Goal: Transaction & Acquisition: Purchase product/service

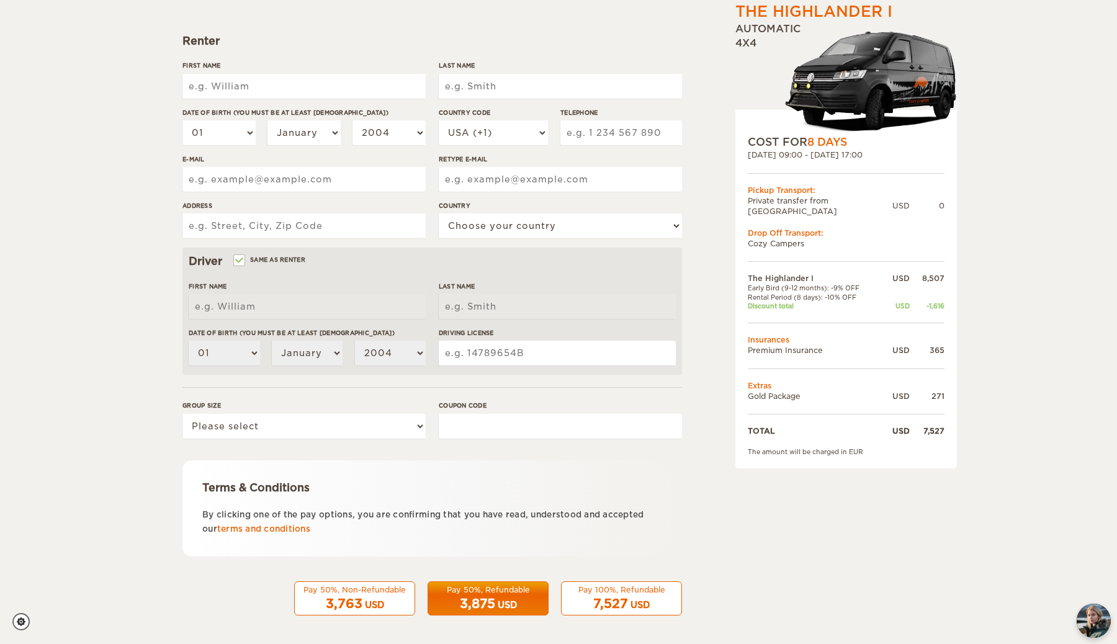
scroll to position [163, 0]
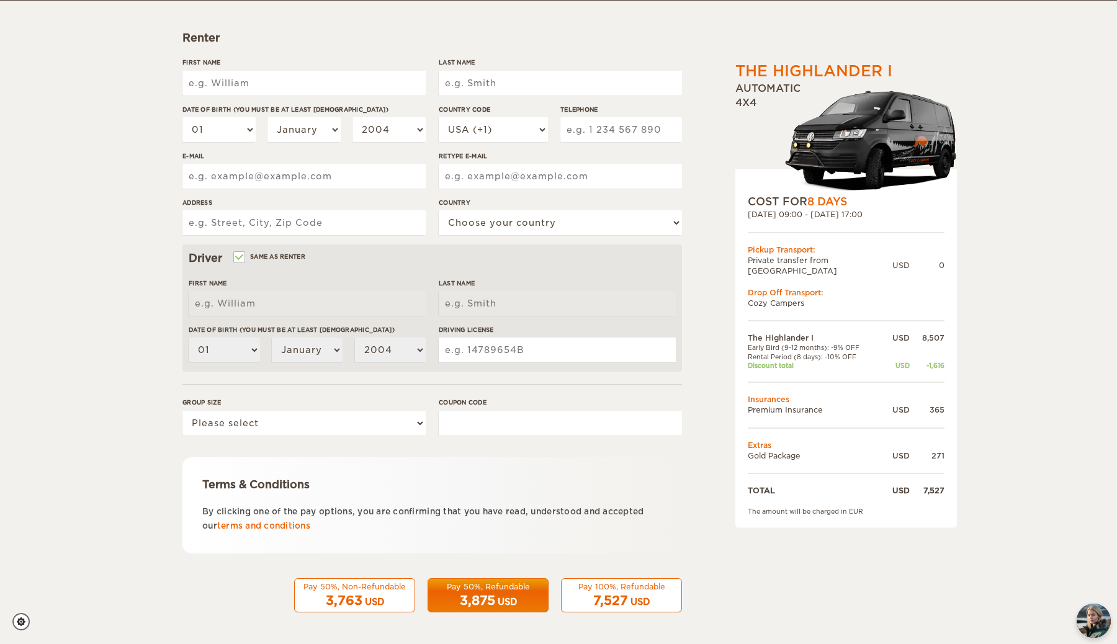
click at [147, 236] on div "The Highlander I Expand Collapse Total 7,527 USD Automatic 4x4 COST FOR 8 Days …" at bounding box center [558, 240] width 1117 height 807
click at [279, 519] on p "By clicking one of the pay options, you are confirming that you have read, unde…" at bounding box center [432, 519] width 460 height 29
click at [279, 522] on link "terms and conditions" at bounding box center [263, 525] width 93 height 9
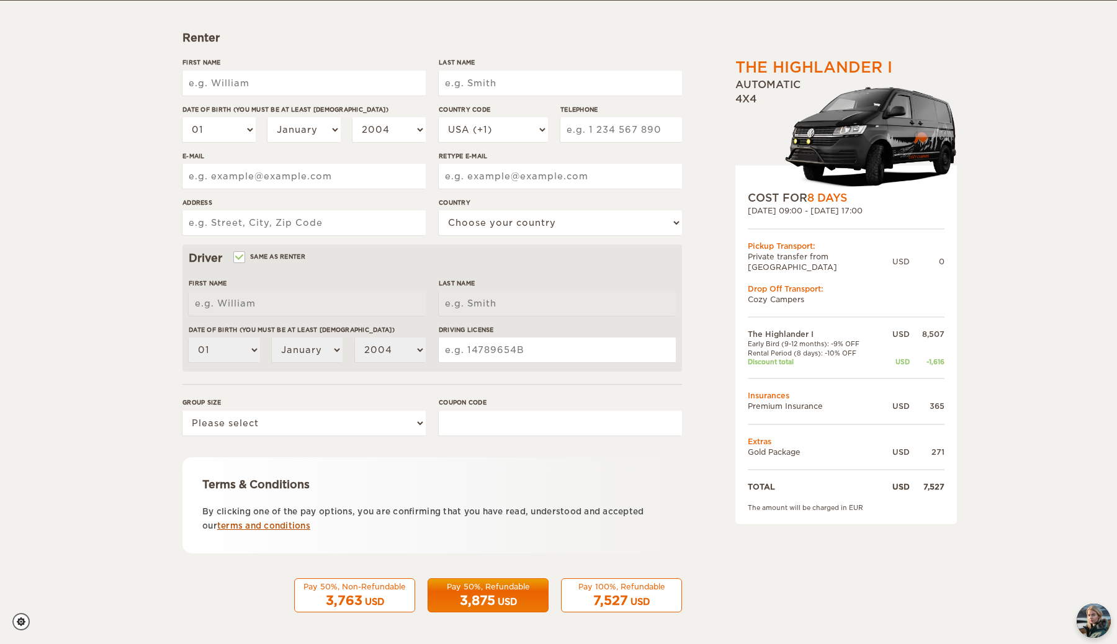
scroll to position [0, 0]
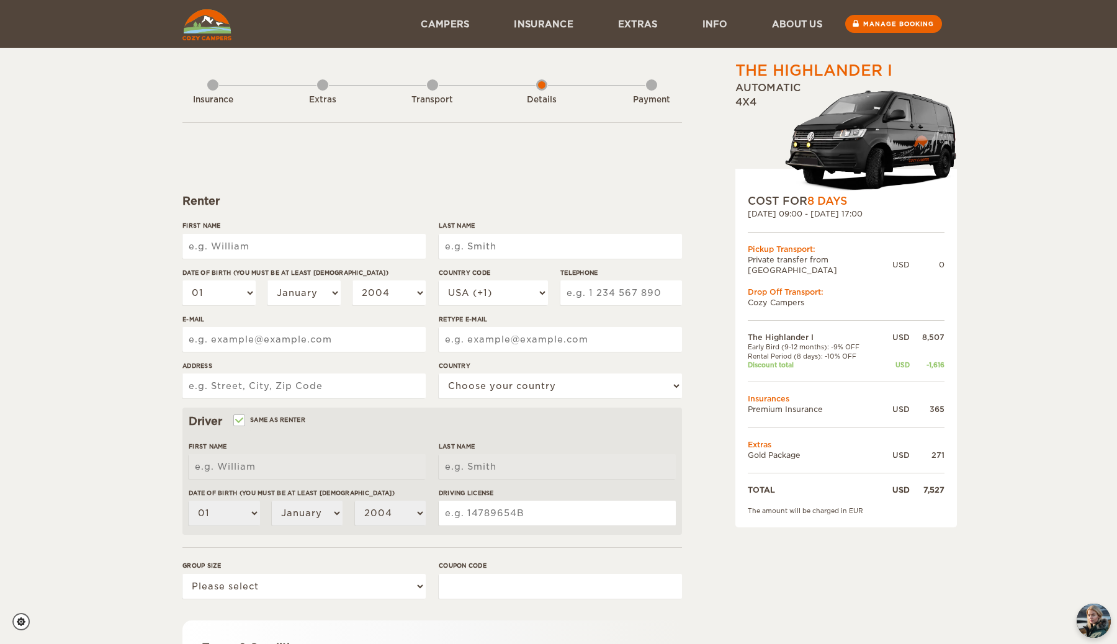
click at [699, 161] on div "The Highlander I Expand Collapse Total 7,527 USD Automatic 4x4 COST FOR 8 Days …" at bounding box center [814, 427] width 240 height 734
click at [661, 192] on form "Renter First Name Last Name Date of birth (You must be at least 20 years old) 0…" at bounding box center [432, 448] width 500 height 653
click at [637, 181] on form "Renter First Name Last Name Date of birth (You must be at least 20 years old) 0…" at bounding box center [432, 448] width 500 height 653
click at [642, 116] on div "Insurance Extras Transport Details Payment" at bounding box center [432, 91] width 500 height 63
click at [657, 151] on form "Renter First Name Last Name Date of birth (You must be at least 20 years old) 0…" at bounding box center [432, 448] width 500 height 653
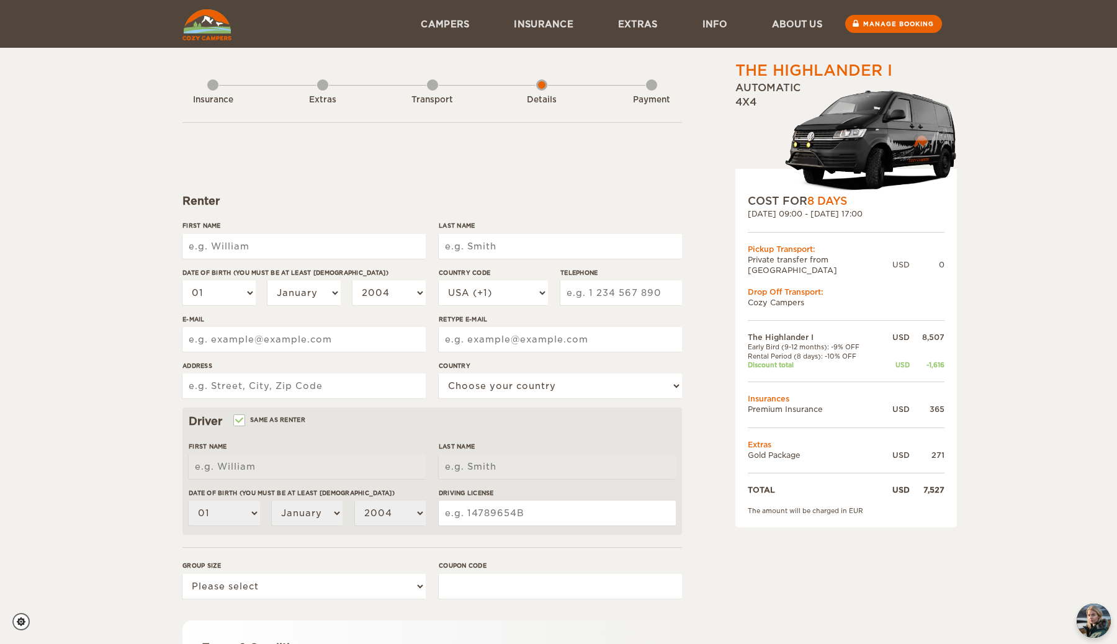
click at [606, 135] on form "Renter First Name Last Name Date of birth (You must be at least 20 years old) 0…" at bounding box center [432, 448] width 500 height 653
click at [500, 181] on form "Renter First Name Last Name Date of birth (You must be at least 20 years old) 0…" at bounding box center [432, 448] width 500 height 653
click at [321, 247] on input "First Name" at bounding box center [303, 246] width 243 height 25
type input "Christopher"
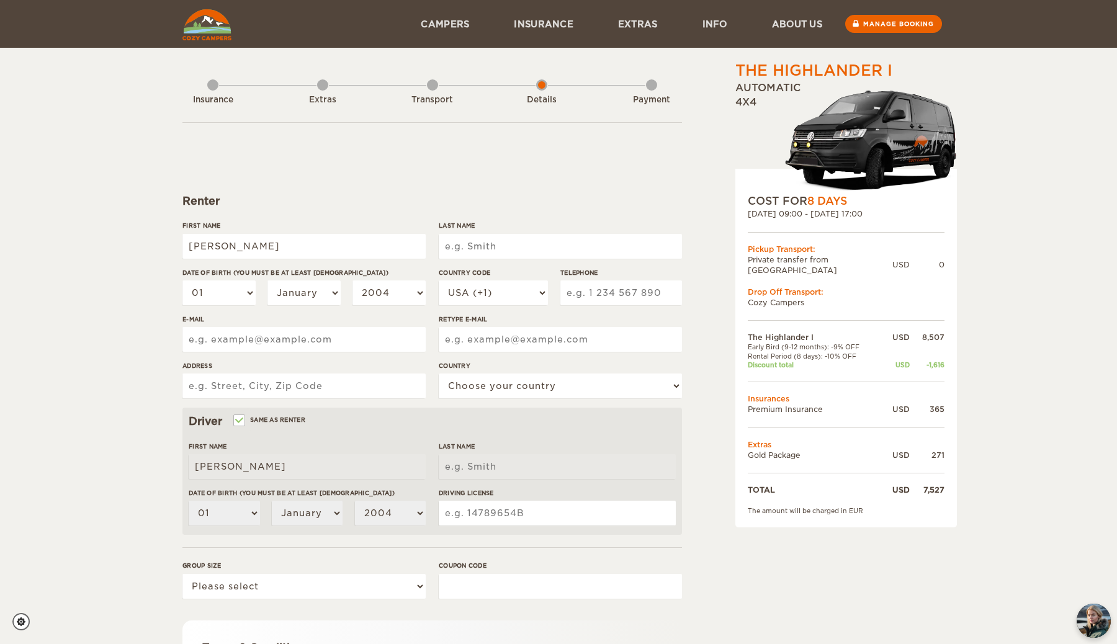
type input "Bolton"
type input "13855603575"
type input "chris.bolton97@gmail.com"
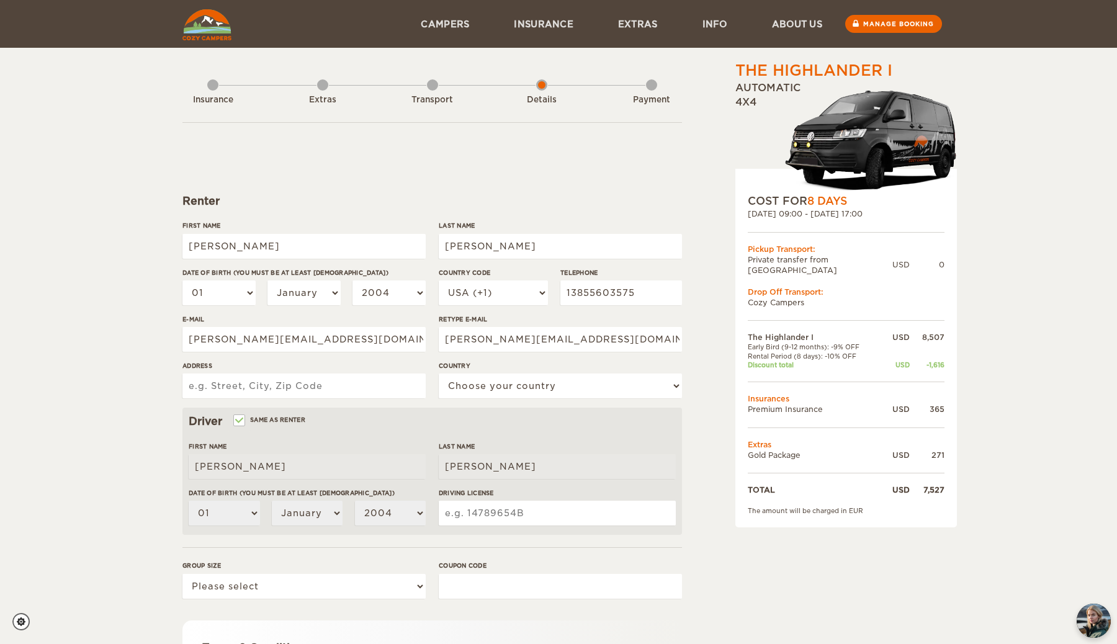
type input "1101 President Street"
click at [300, 384] on input "1101 President Street" at bounding box center [303, 386] width 243 height 25
type input "2321 Scott Aver"
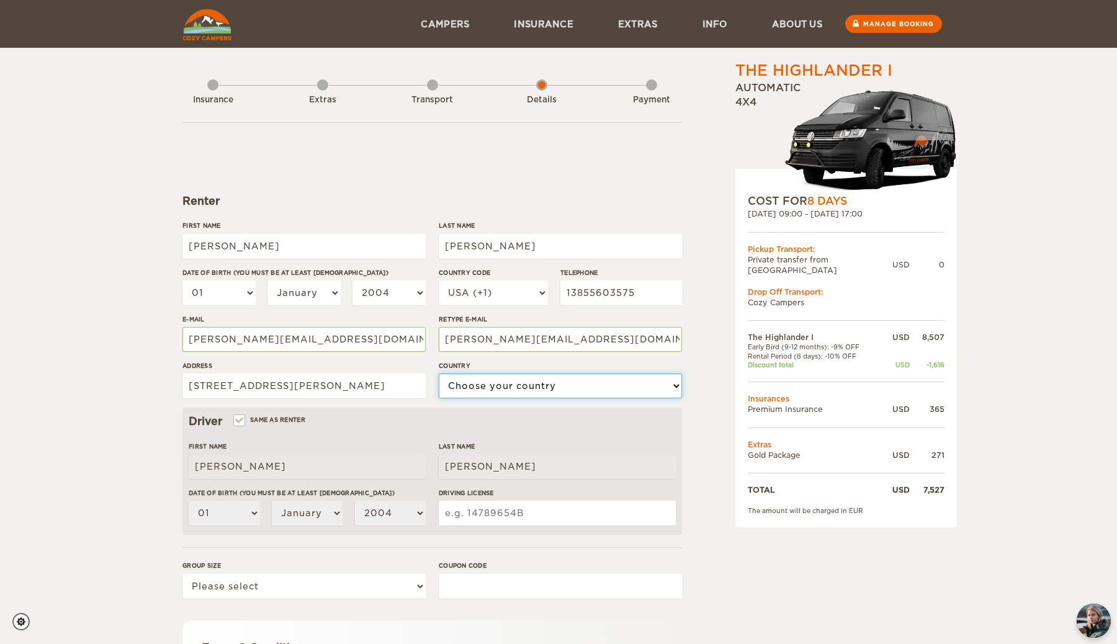
click at [483, 385] on select "Choose your country United States United Kingdom Germany Afghanistan Albania Al…" at bounding box center [560, 386] width 243 height 25
select select "222"
click at [439, 374] on select "Choose your country United States United Kingdom Germany Afghanistan Albania Al…" at bounding box center [560, 386] width 243 height 25
click at [309, 387] on input "2321 Scott Aver" at bounding box center [303, 386] width 243 height 25
type input "2321 Scott Ave"
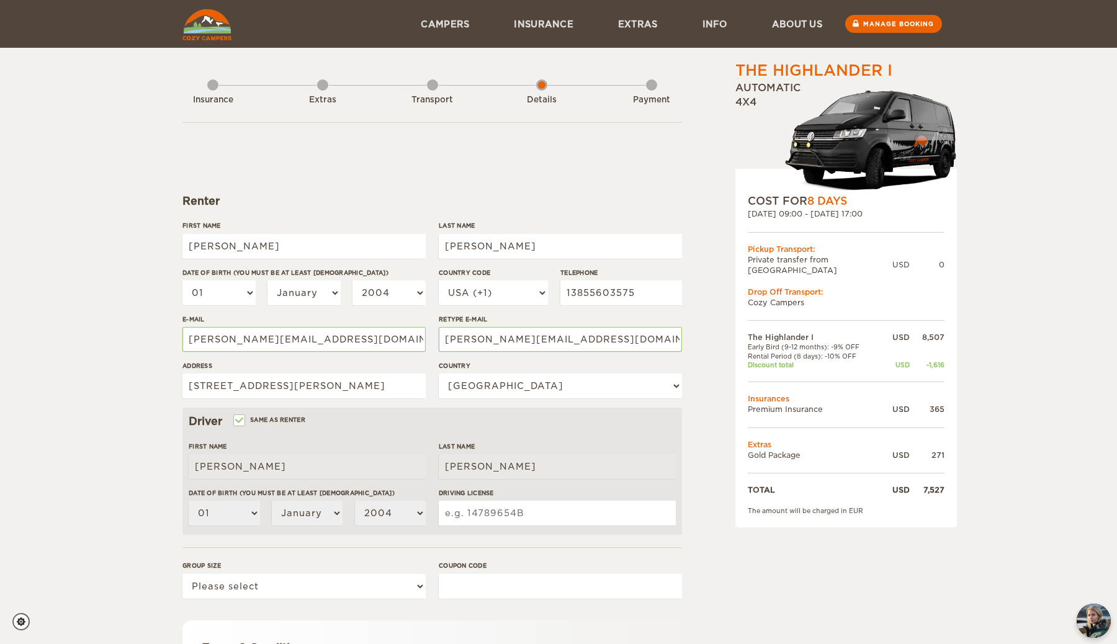
click at [112, 447] on div "The Highlander I Expand Collapse Total 7,527 USD Automatic 4x4 COST FOR 8 Days …" at bounding box center [558, 403] width 1117 height 807
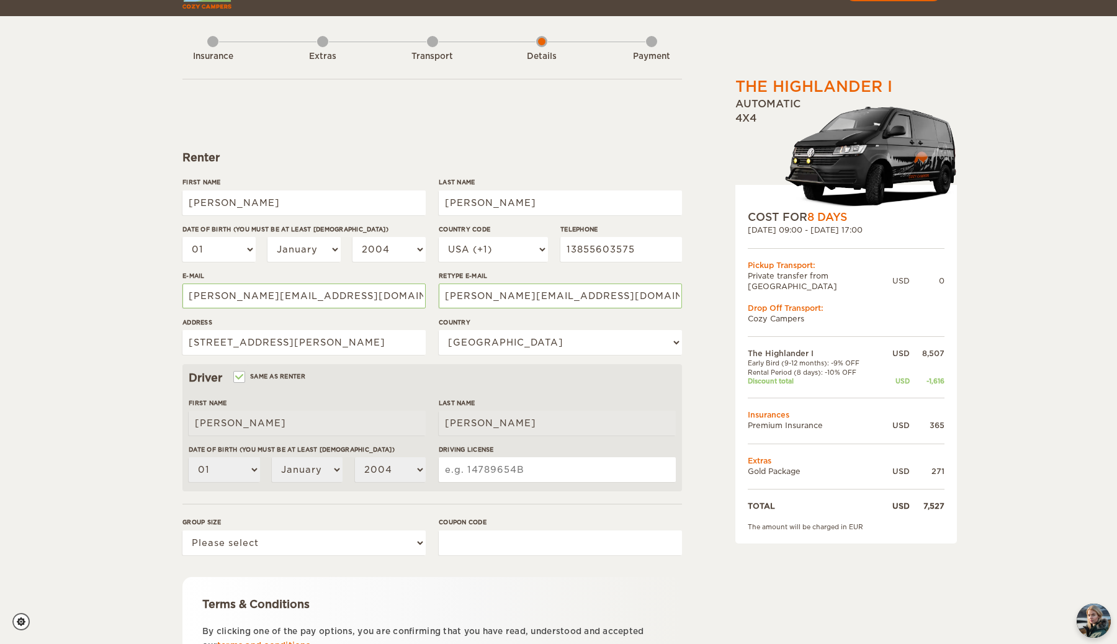
scroll to position [60, 0]
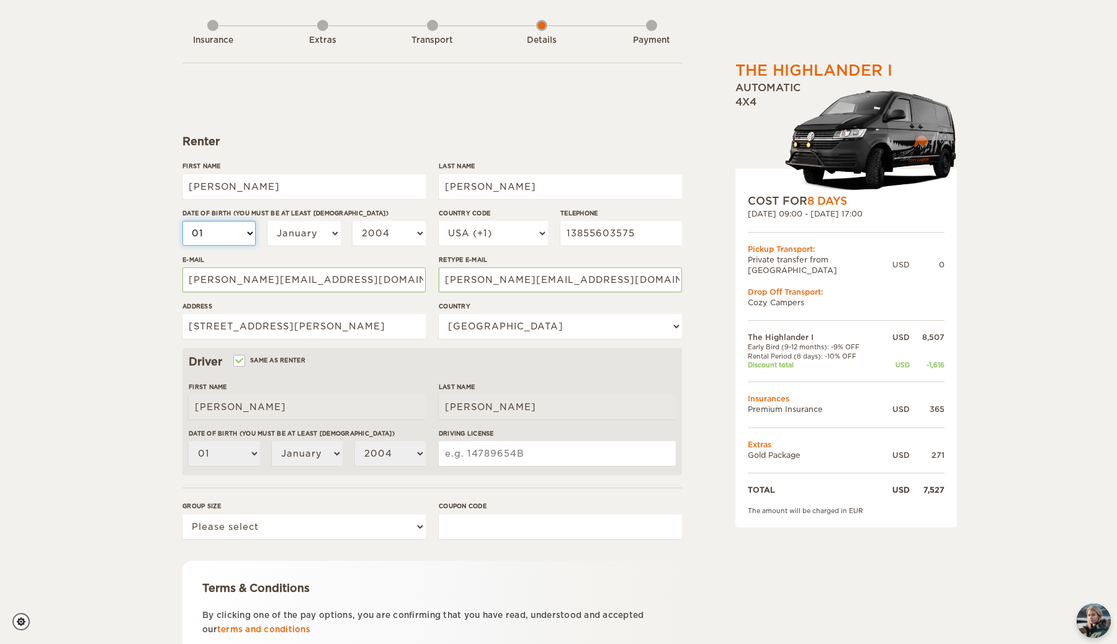
click at [231, 234] on select "01 02 03 04 05 06 07 08 09 10 11 12 13 14 15 16 17 18 19 20 21 22 23 24 25 26 2…" at bounding box center [218, 233] width 73 height 25
select select "20"
click at [182, 221] on select "01 02 03 04 05 06 07 08 09 10 11 12 13 14 15 16 17 18 19 20 21 22 23 24 25 26 2…" at bounding box center [218, 233] width 73 height 25
select select "20"
click at [300, 230] on select "January February March April May June July August September October November De…" at bounding box center [303, 233] width 73 height 25
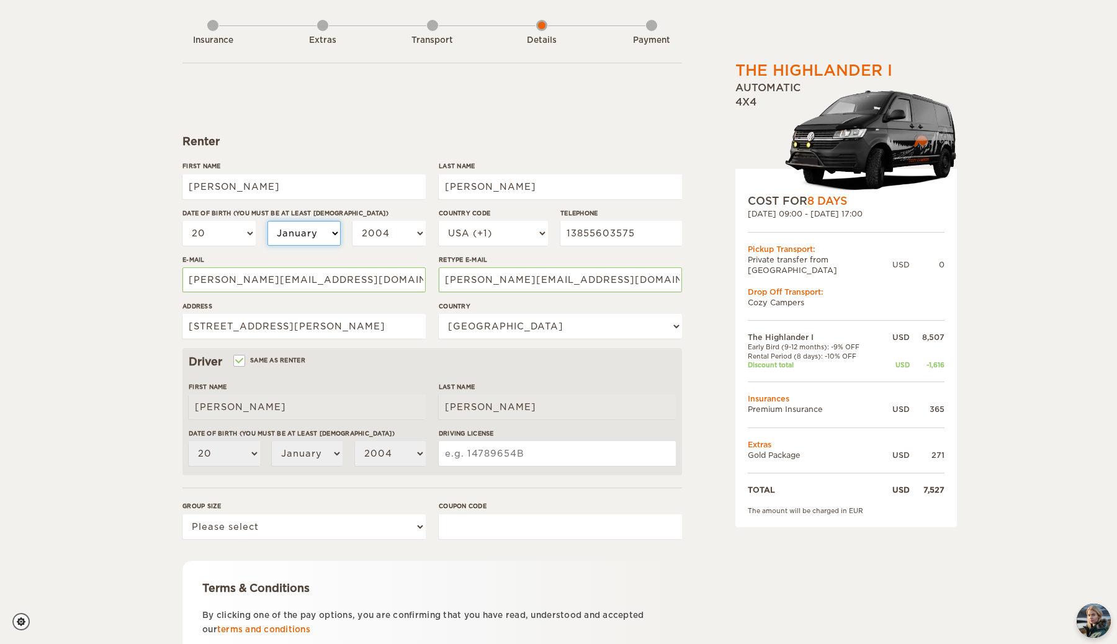
select select "05"
click at [267, 221] on select "January February March April May June July August September October November De…" at bounding box center [303, 233] width 73 height 25
select select "05"
click at [402, 228] on select "2004 2003 2002 2001 2000 1999 1998 1997 1996 1995 1994 1993 1992 1991 1990 1989…" at bounding box center [388, 233] width 73 height 25
select select "1997"
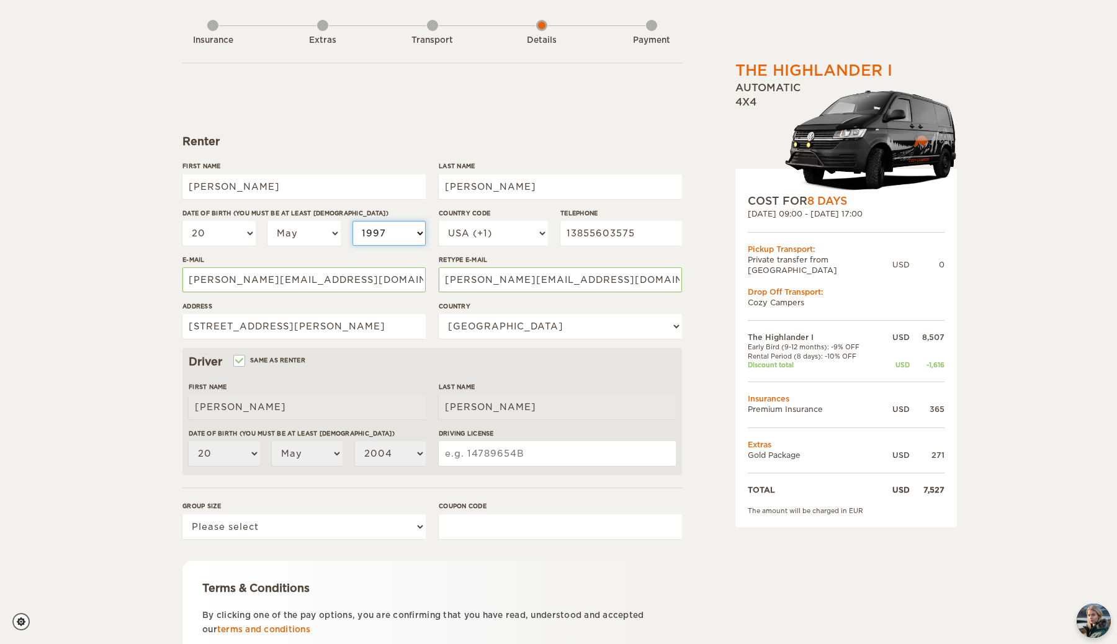
click at [352, 221] on select "2004 2003 2002 2001 2000 1999 1998 1997 1996 1995 1994 1993 1992 1991 1990 1989…" at bounding box center [388, 233] width 73 height 25
select select "1997"
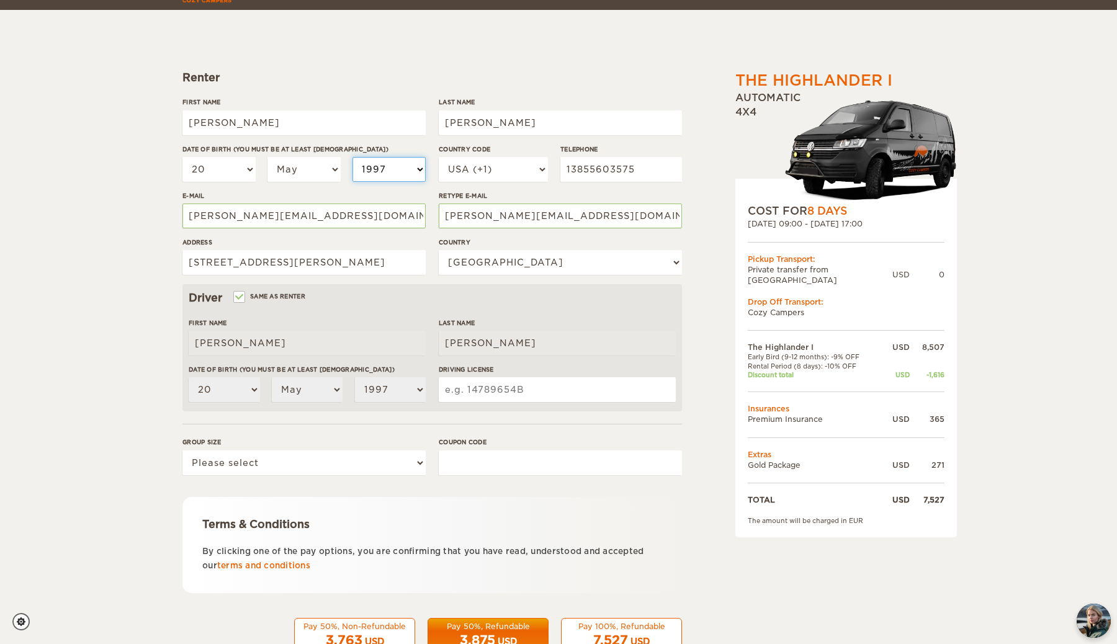
scroll to position [138, 0]
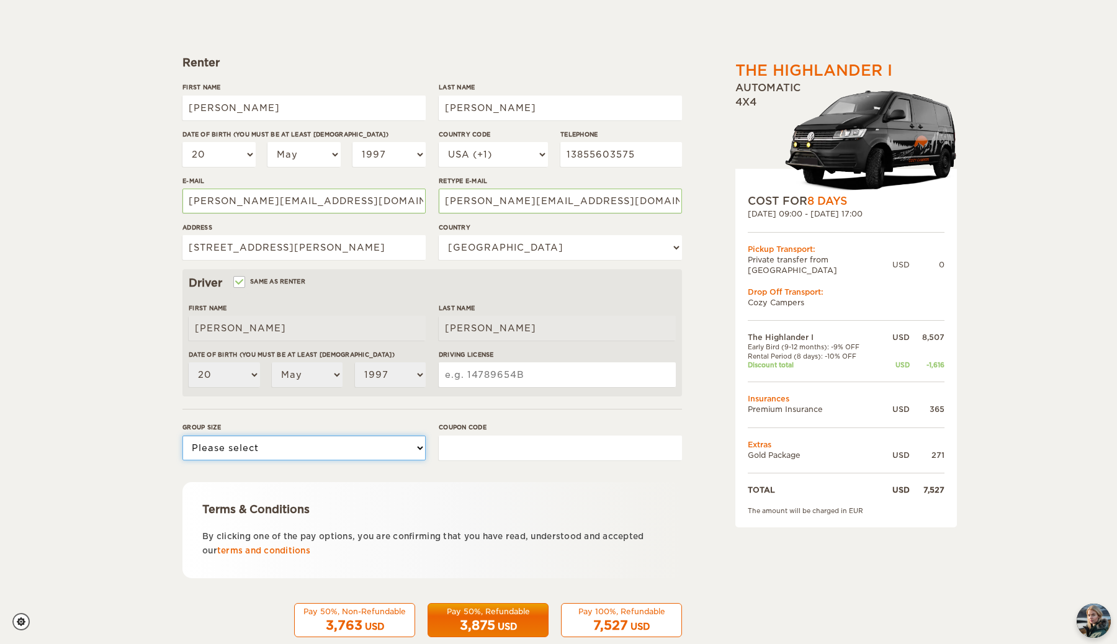
click at [371, 440] on select "Please select 1 2" at bounding box center [303, 448] width 243 height 25
select select "2"
click at [182, 436] on select "Please select 1 2" at bounding box center [303, 448] width 243 height 25
click at [439, 485] on div "Terms & Conditions By clicking one of the pay options, you are confirming that …" at bounding box center [432, 530] width 500 height 96
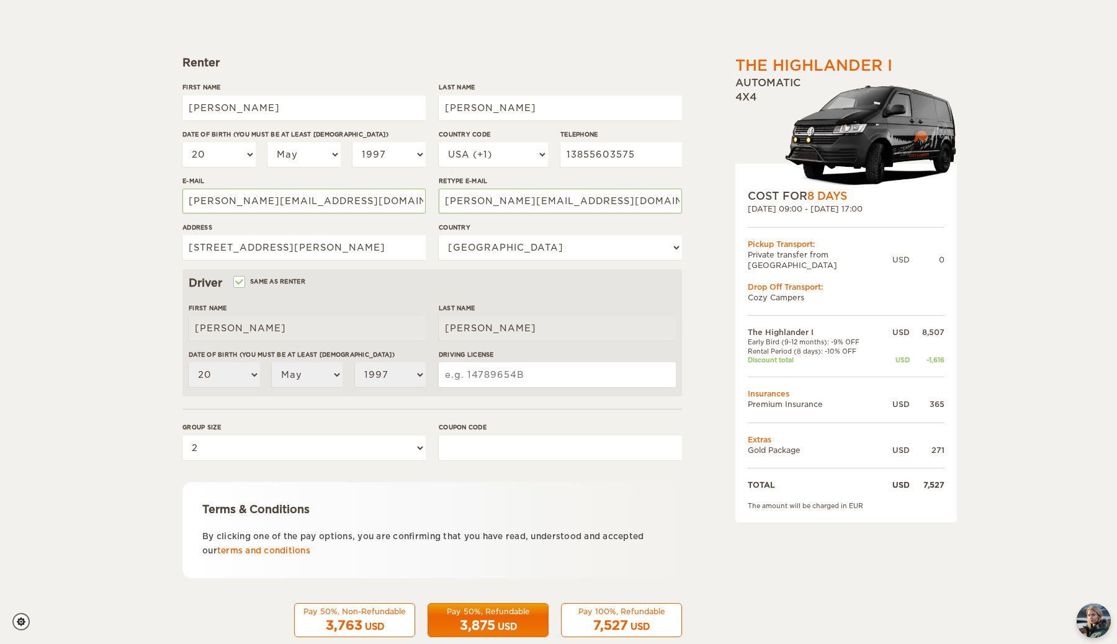
scroll to position [0, 0]
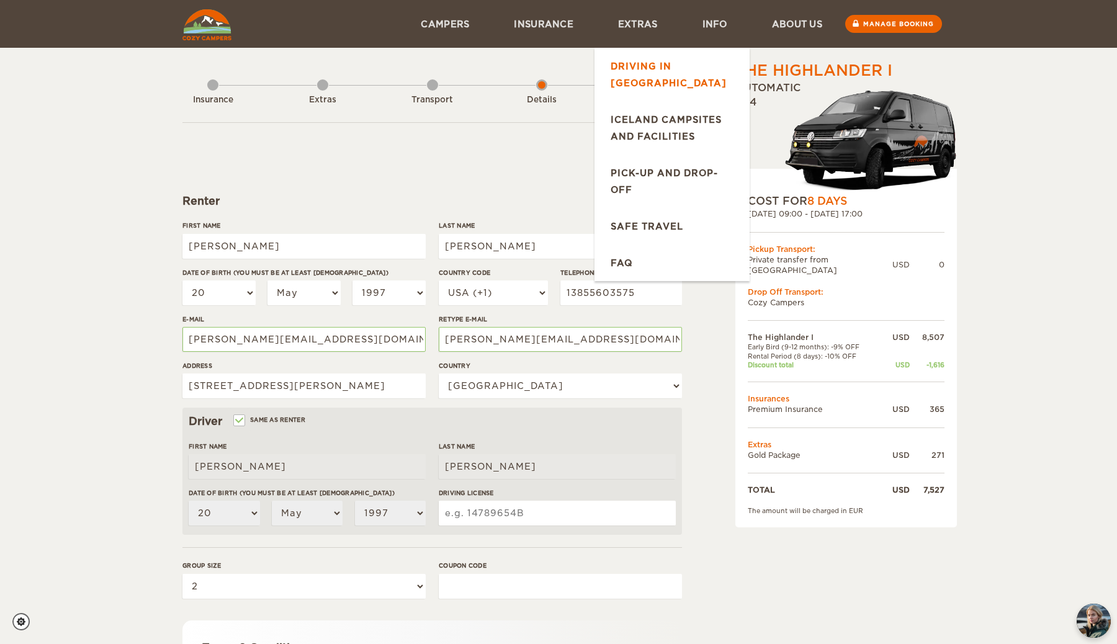
click at [697, 56] on link "Driving in [GEOGRAPHIC_DATA]" at bounding box center [671, 74] width 155 height 53
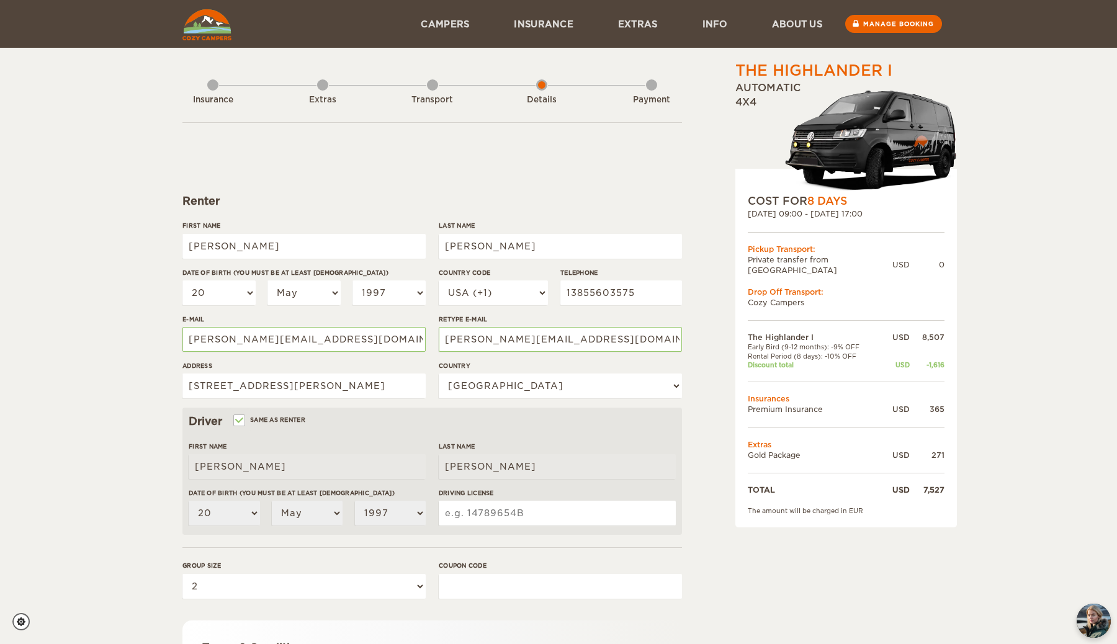
click at [545, 163] on form "Renter First Name Christopher Last Name Bolton Date of birth (You must be at le…" at bounding box center [432, 448] width 500 height 653
click at [432, 86] on div "Transport" at bounding box center [432, 98] width 11 height 50
click at [327, 86] on div "Extras" at bounding box center [322, 98] width 11 height 50
click at [325, 89] on div "Extras" at bounding box center [322, 98] width 11 height 50
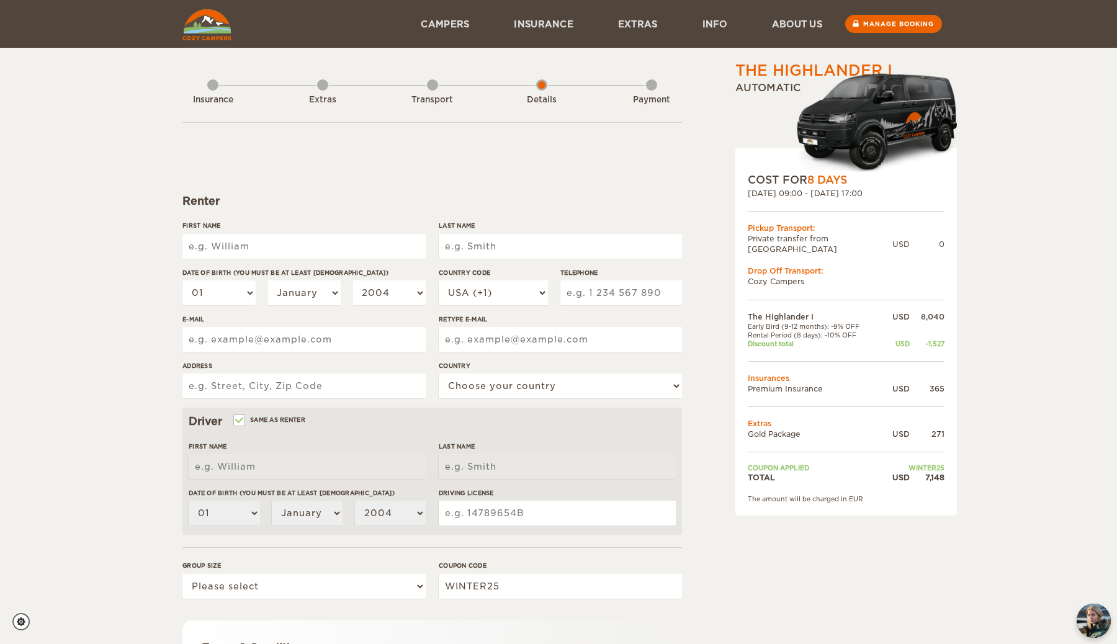
click at [666, 181] on form "Renter First Name Last Name Date of birth (You must be at least 20 years old) 0…" at bounding box center [432, 448] width 500 height 653
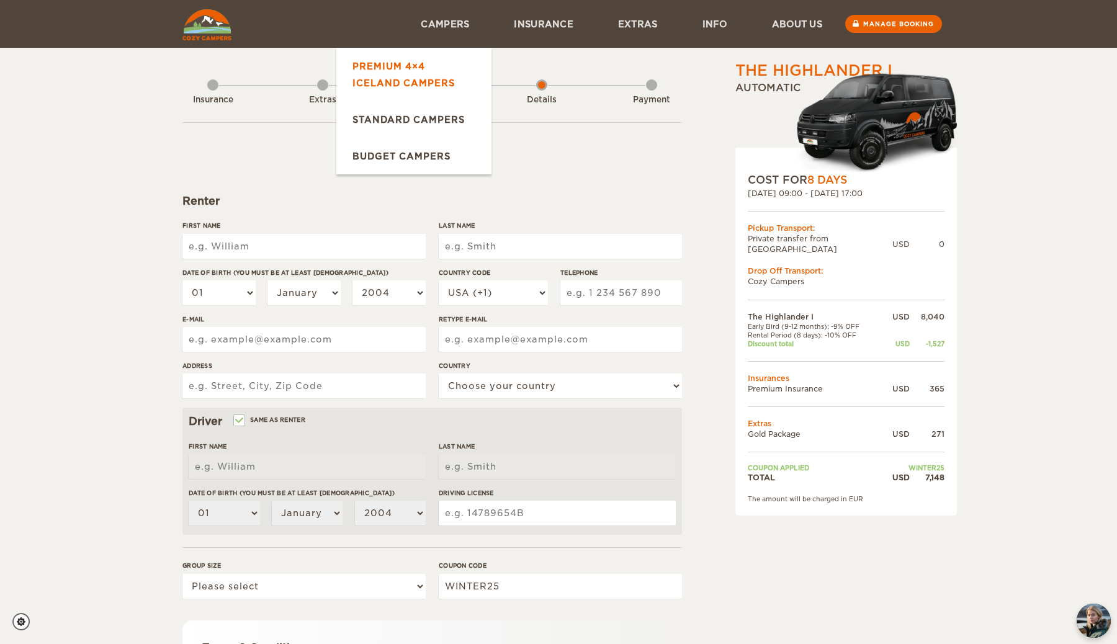
click at [429, 76] on link "Premium 4×4 Iceland Campers" at bounding box center [413, 74] width 155 height 53
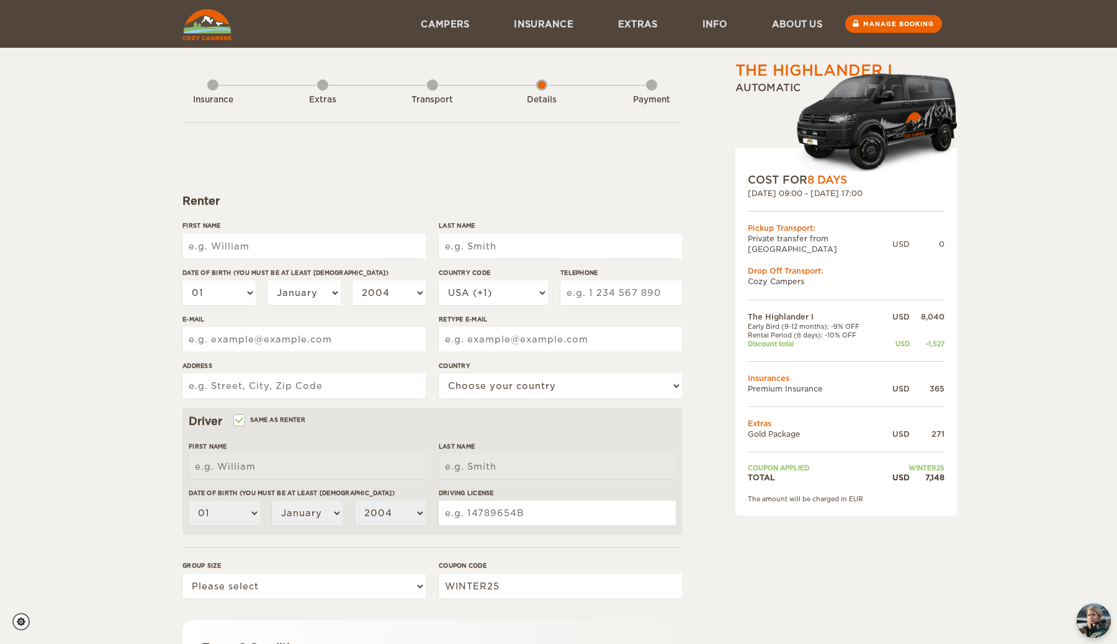
click at [678, 237] on input "Last Name" at bounding box center [560, 246] width 243 height 25
click at [658, 174] on form "Renter First Name Last Name Date of birth (You must be at least 20 years old) 0…" at bounding box center [432, 448] width 500 height 653
click at [520, 167] on form "Renter First Name Last Name Date of birth (You must be at least 20 years old) 0…" at bounding box center [432, 448] width 500 height 653
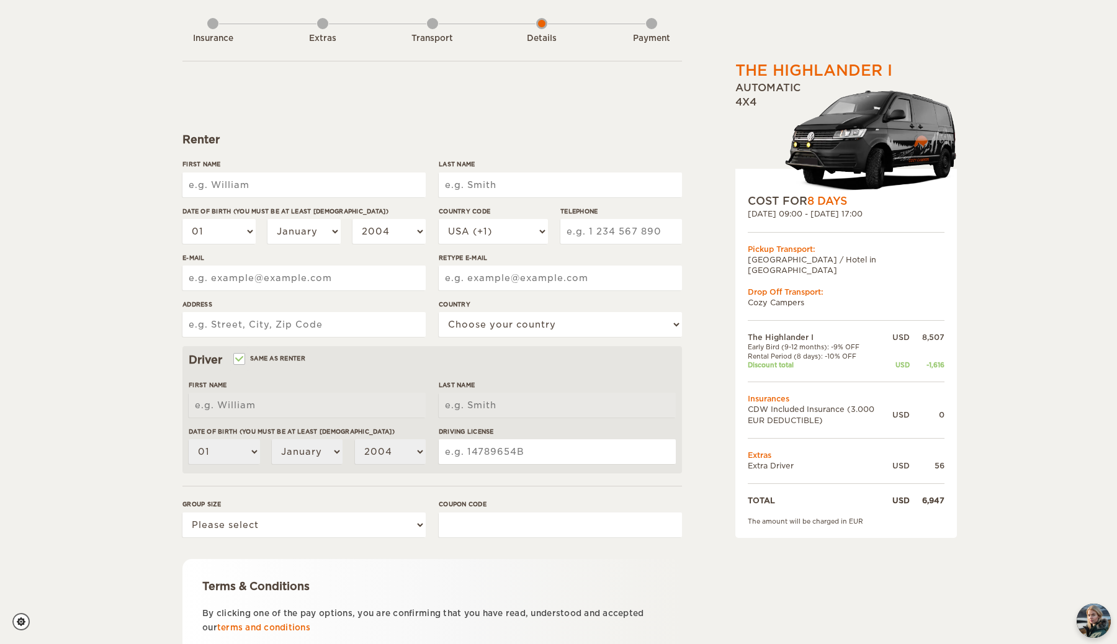
scroll to position [163, 0]
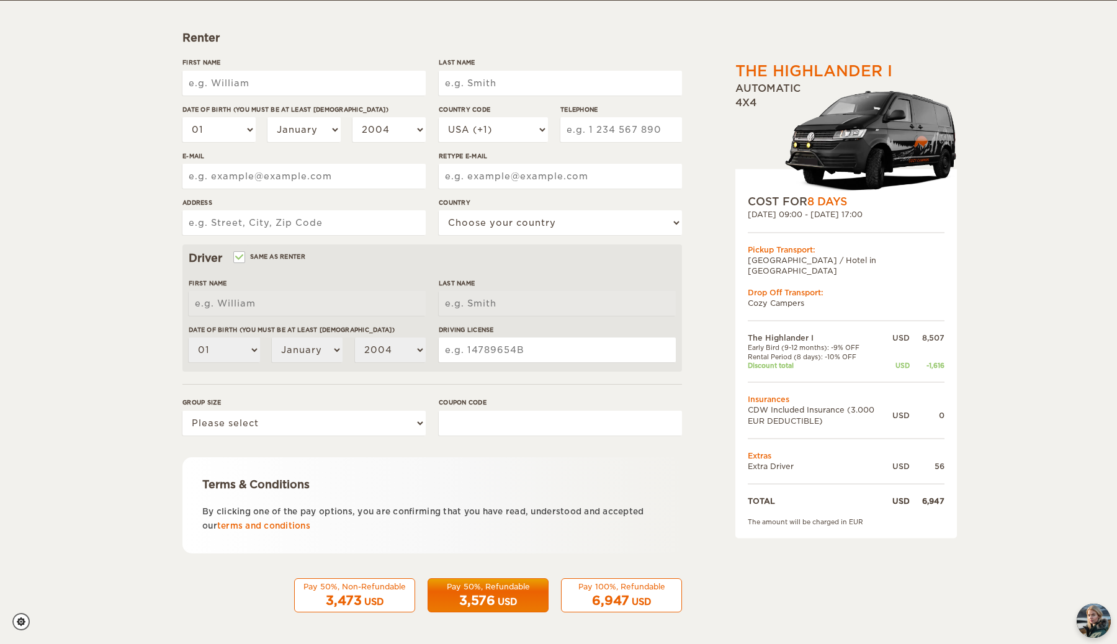
click at [269, 83] on input "First Name" at bounding box center [303, 83] width 243 height 25
click at [348, 26] on form "Renter First Name Last Name Date of birth (You must be at least 20 years old) 0…" at bounding box center [432, 285] width 500 height 653
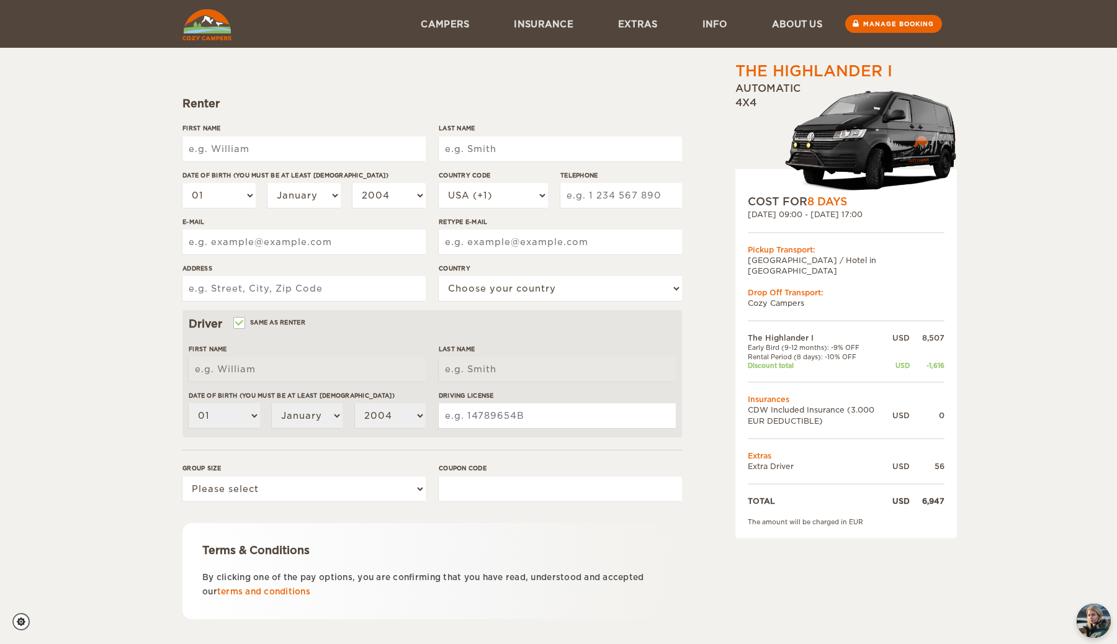
click at [256, 144] on input "First Name" at bounding box center [303, 149] width 243 height 25
type input "Christopher"
type input "Bolton"
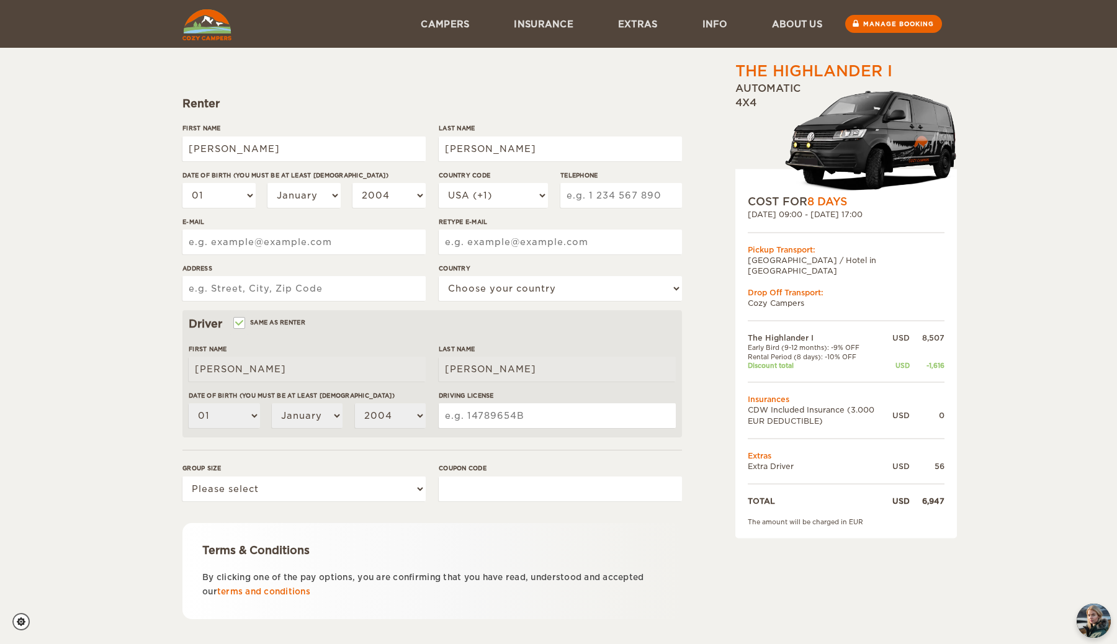
type input "13855603575"
type input "chris.bolton97@gmail.com"
type input "[PERSON_NAME][EMAIL_ADDRESS][DOMAIN_NAME]"
type input "[STREET_ADDRESS]"
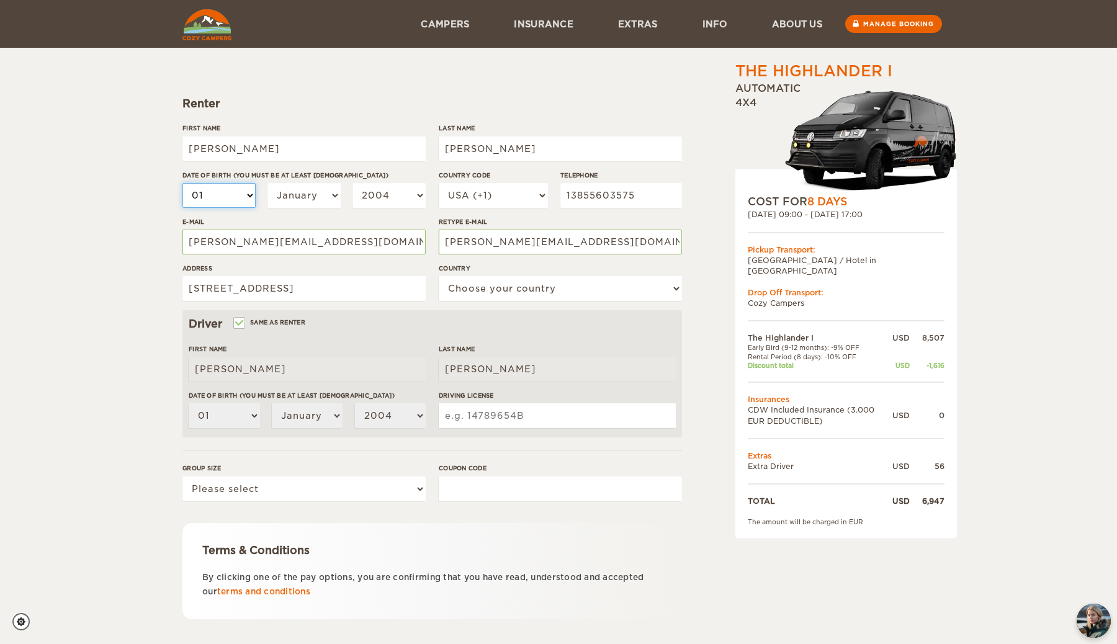
click at [218, 191] on select "01 02 03 04 05 06 07 08 09 10 11 12 13 14 15 16 17 18 19 20 21 22 23 24 25 26 2…" at bounding box center [218, 195] width 73 height 25
select select "20"
click at [182, 183] on select "01 02 03 04 05 06 07 08 09 10 11 12 13 14 15 16 17 18 19 20 21 22 23 24 25 26 2…" at bounding box center [218, 195] width 73 height 25
select select "20"
click at [300, 200] on select "January February March April May June July August September October November De…" at bounding box center [303, 195] width 73 height 25
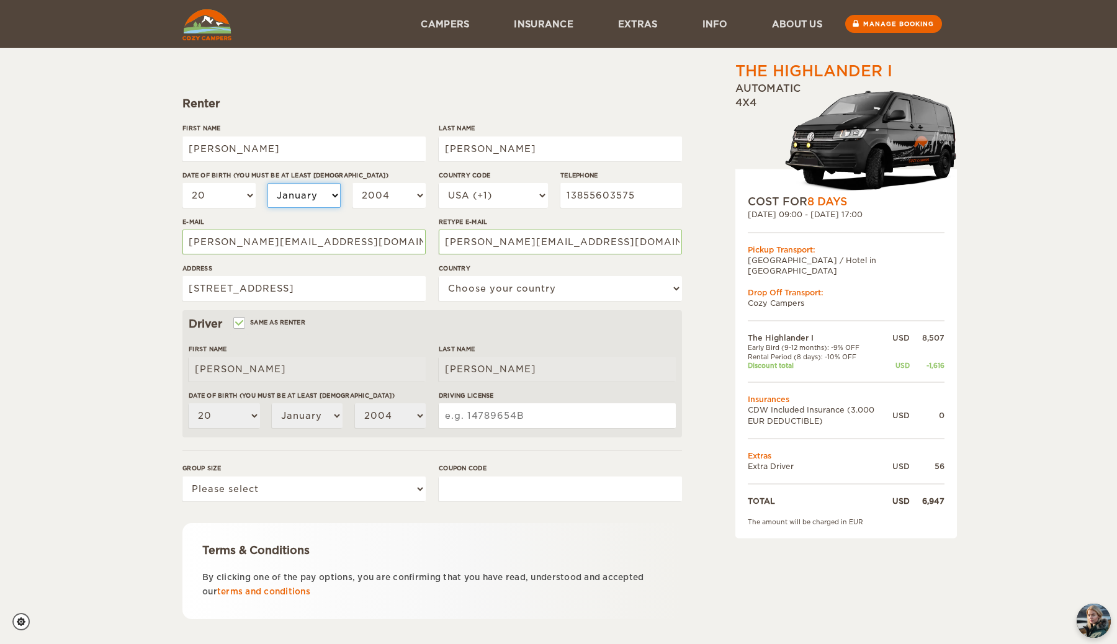
select select "05"
click at [267, 183] on select "January February March April May June July August September October November De…" at bounding box center [303, 195] width 73 height 25
select select "05"
click at [380, 193] on select "2004 2003 2002 2001 2000 1999 1998 1997 1996 1995 1994 1993 1992 1991 1990 1989…" at bounding box center [388, 195] width 73 height 25
select select "1997"
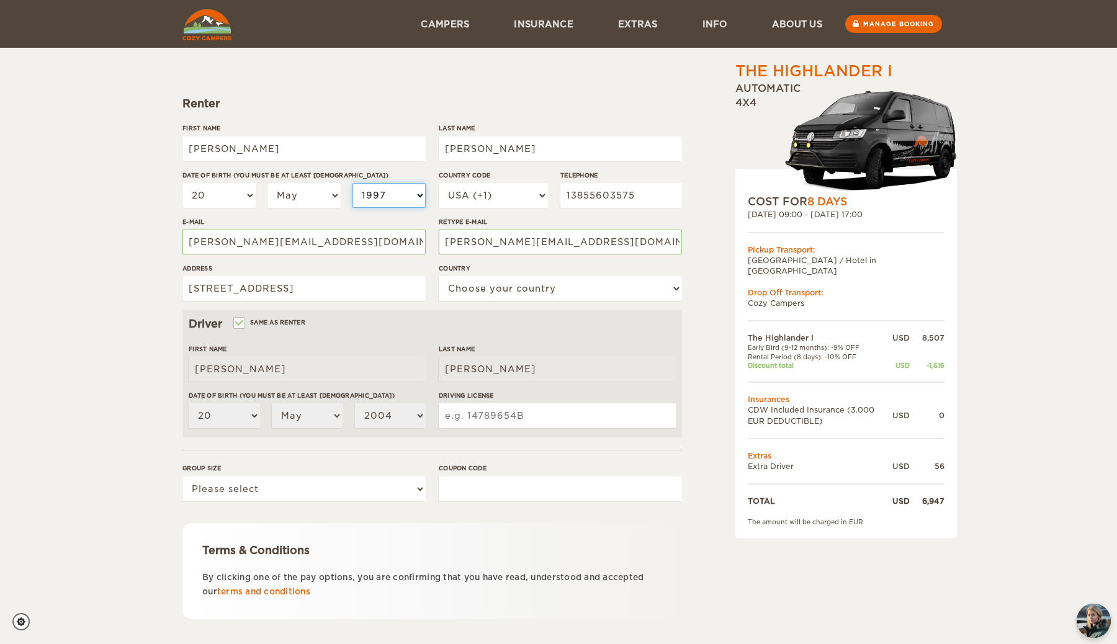
click at [352, 183] on select "2004 2003 2002 2001 2000 1999 1998 1997 1996 1995 1994 1993 1992 1991 1990 1989…" at bounding box center [388, 195] width 73 height 25
select select "1997"
click at [481, 287] on select "Choose your country United States United Kingdom Germany Afghanistan Albania Al…" at bounding box center [560, 288] width 243 height 25
select select "222"
click at [439, 276] on select "Choose your country United States United Kingdom Germany Afghanistan Albania Al…" at bounding box center [560, 288] width 243 height 25
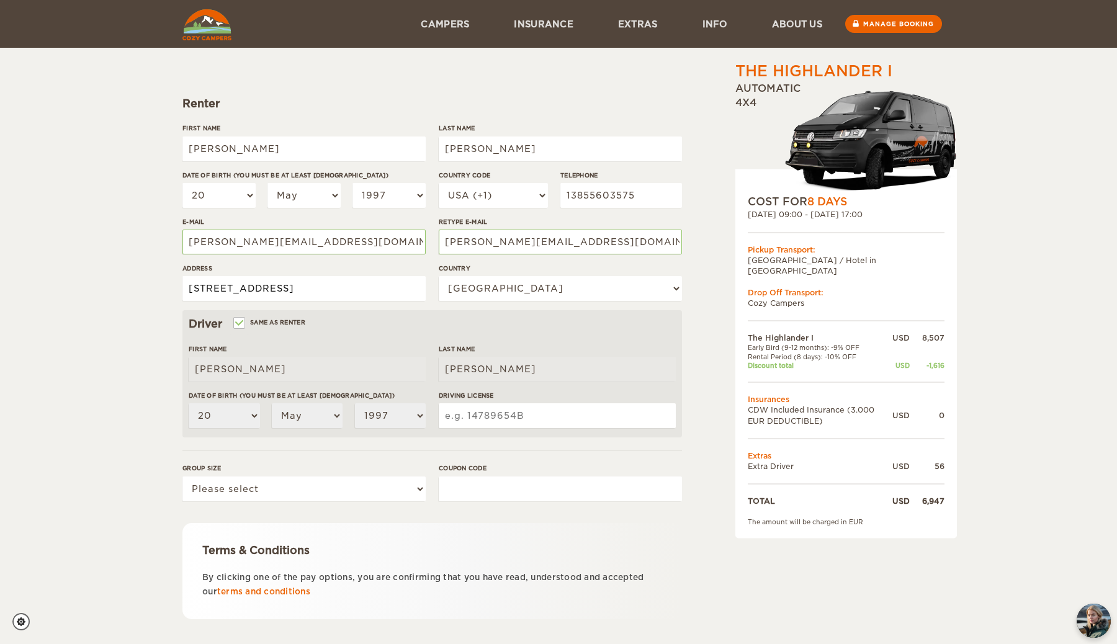
click at [355, 289] on input "1101 President Street" at bounding box center [303, 288] width 243 height 25
type input "2321 Scott Ave, Los Angeles, CA 90026"
click at [114, 352] on div "The Highlander I Expand Collapse Total 6,947 USD Automatic 4x4 COST FOR 8 Days …" at bounding box center [558, 306] width 1117 height 807
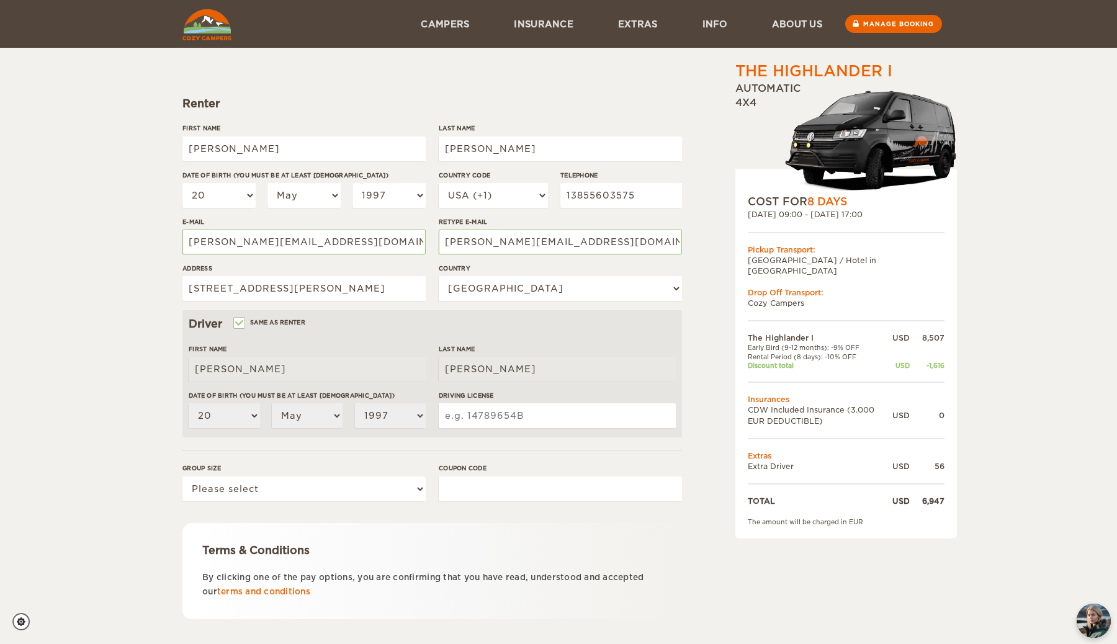
click at [456, 416] on input "Driving License" at bounding box center [557, 415] width 237 height 25
type input "U0688672"
click at [294, 496] on select "Please select 1 2" at bounding box center [303, 489] width 243 height 25
select select "2"
click at [182, 477] on select "Please select 1 2" at bounding box center [303, 489] width 243 height 25
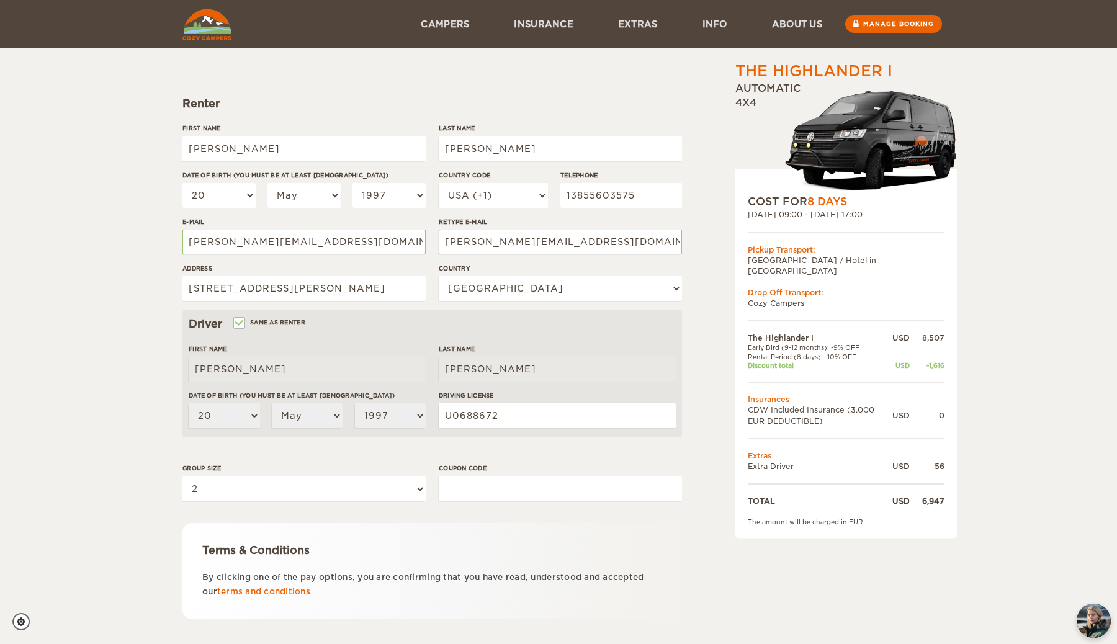
click at [292, 517] on form "Renter First Name Christopher Last Name Bolton Date of birth (You must be at le…" at bounding box center [432, 351] width 500 height 653
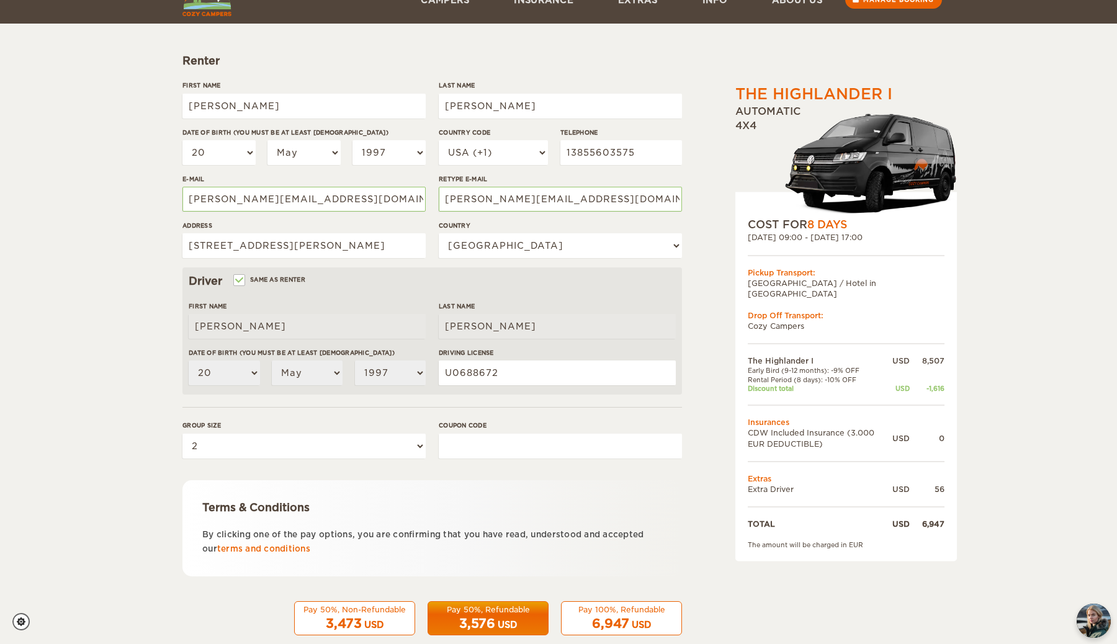
scroll to position [163, 0]
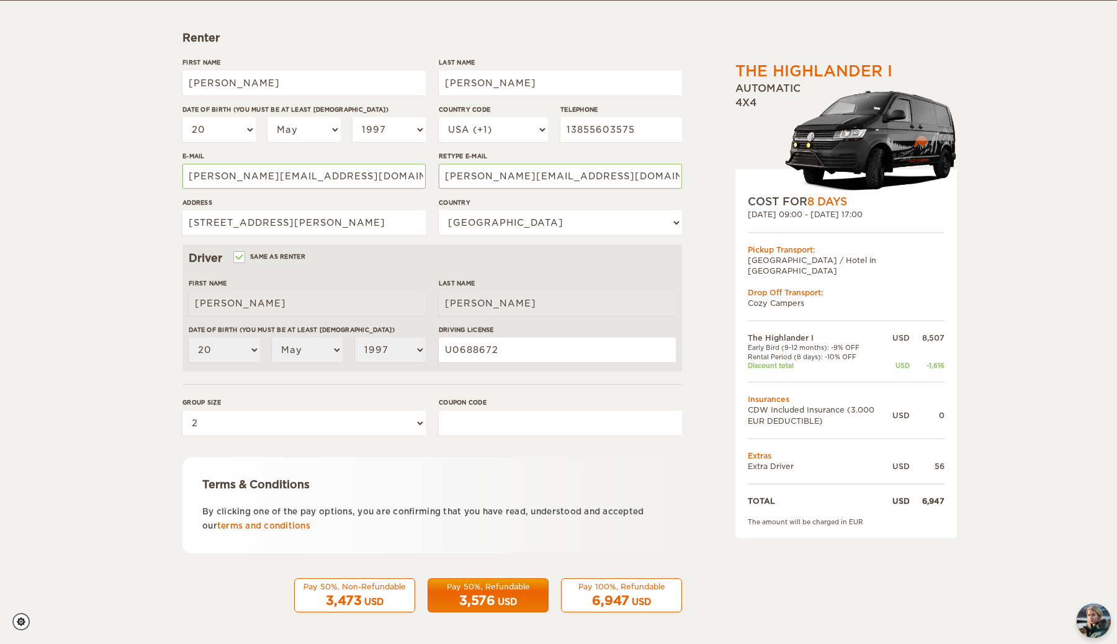
click at [516, 594] on div "3,576 USD" at bounding box center [488, 601] width 105 height 18
click at [505, 598] on div "USD" at bounding box center [507, 602] width 19 height 12
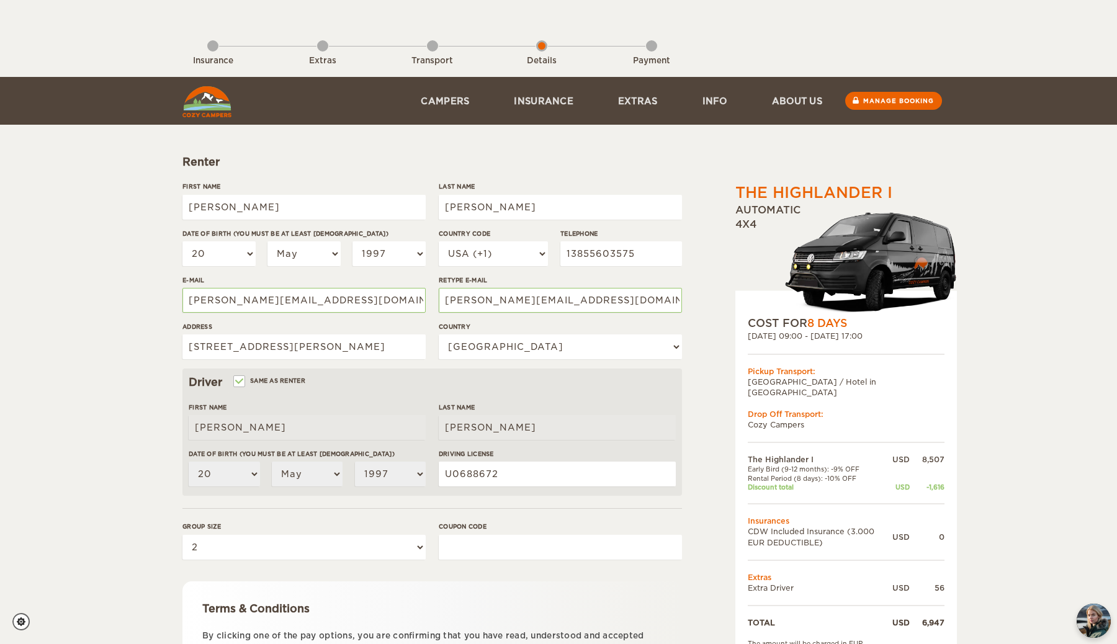
scroll to position [0, 0]
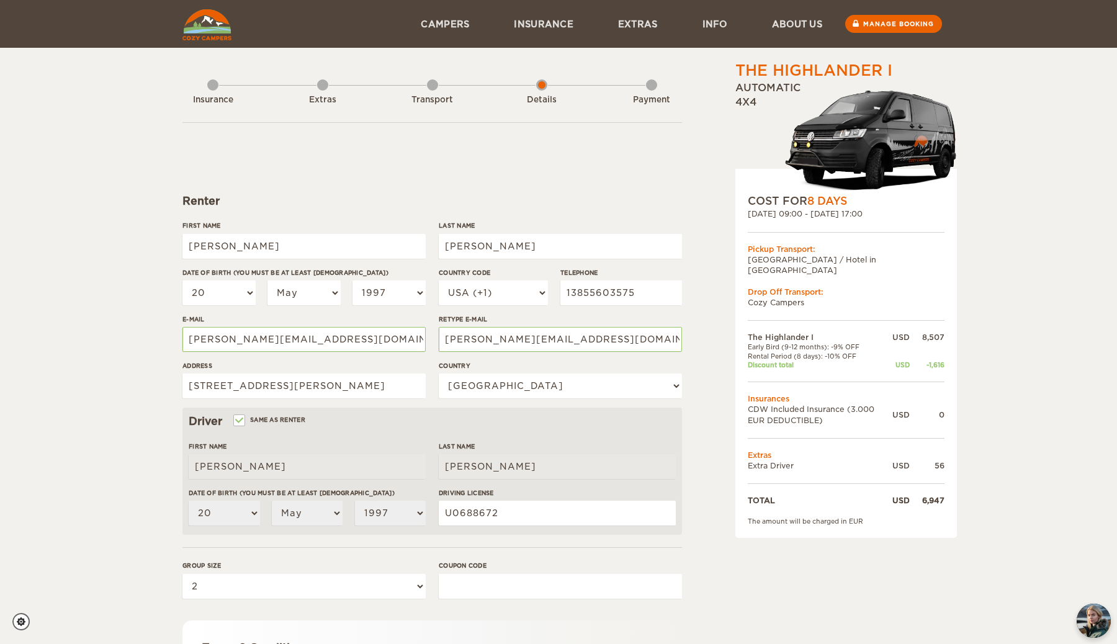
click at [463, 123] on form "Renter First Name Christopher Last Name Bolton Date of birth (You must be at le…" at bounding box center [432, 448] width 500 height 653
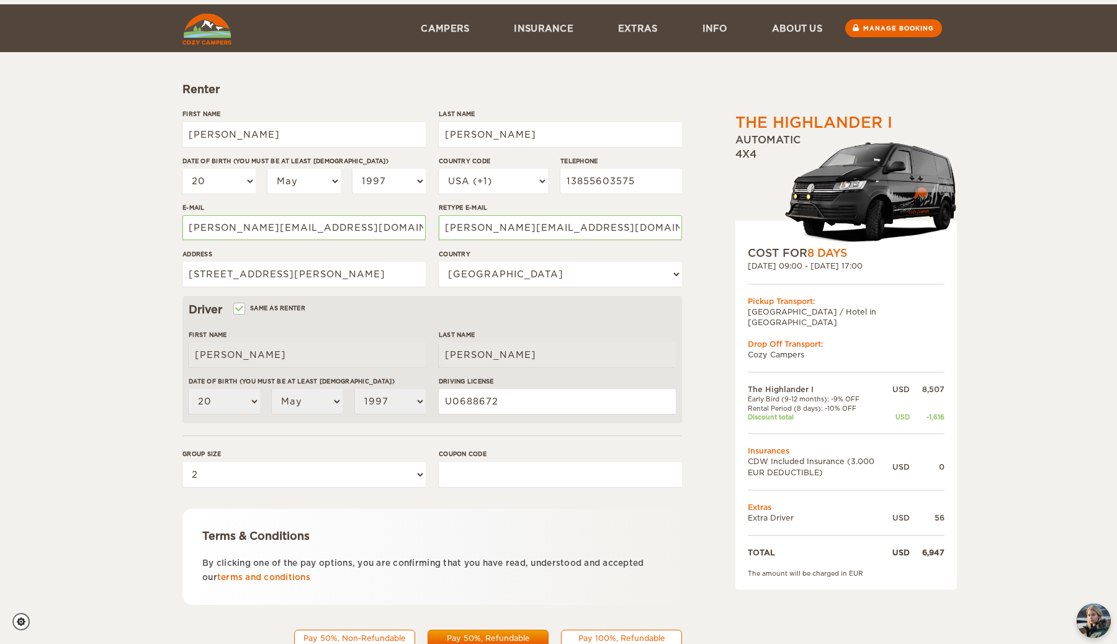
scroll to position [163, 0]
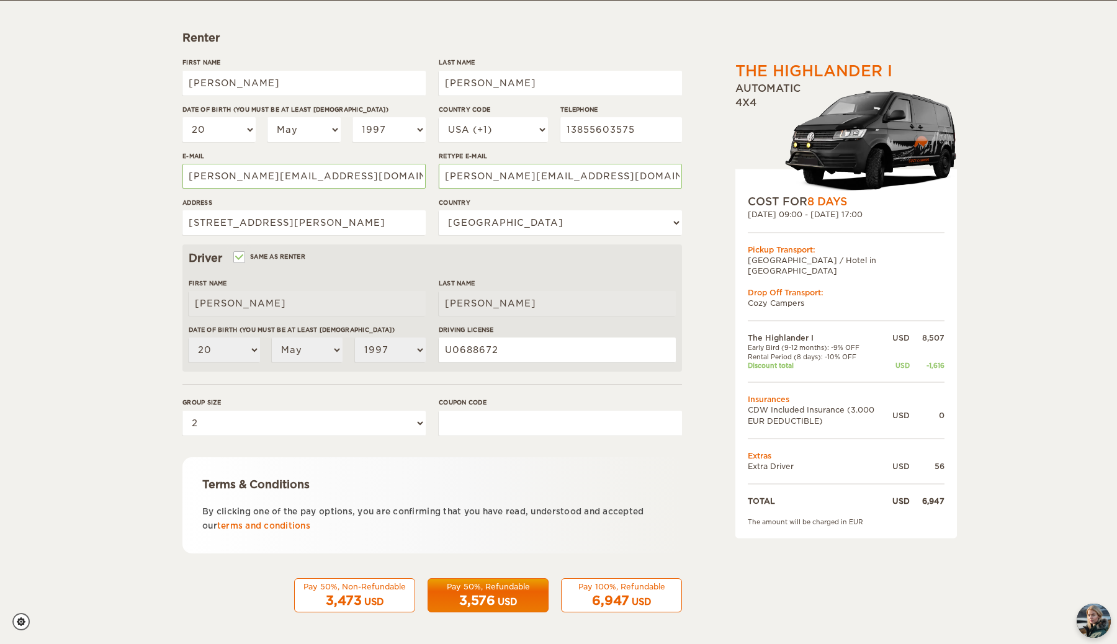
click at [629, 541] on div "Terms & Conditions By clicking one of the pay options, you are confirming that …" at bounding box center [432, 505] width 500 height 96
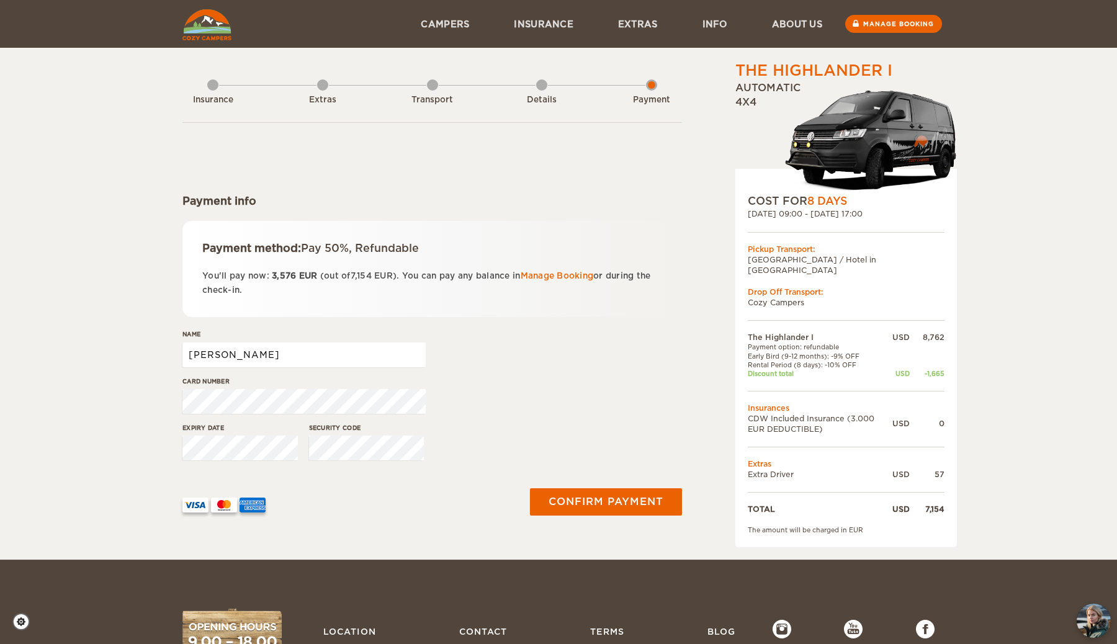
click at [287, 358] on input "Christopher" at bounding box center [303, 355] width 243 height 25
click at [94, 320] on div "The Highlander I Expand Collapse Total 7,154 USD Automatic 4x4 COST FOR 8 Days …" at bounding box center [558, 280] width 1117 height 560
click at [565, 507] on button "Confirm payment" at bounding box center [605, 502] width 156 height 28
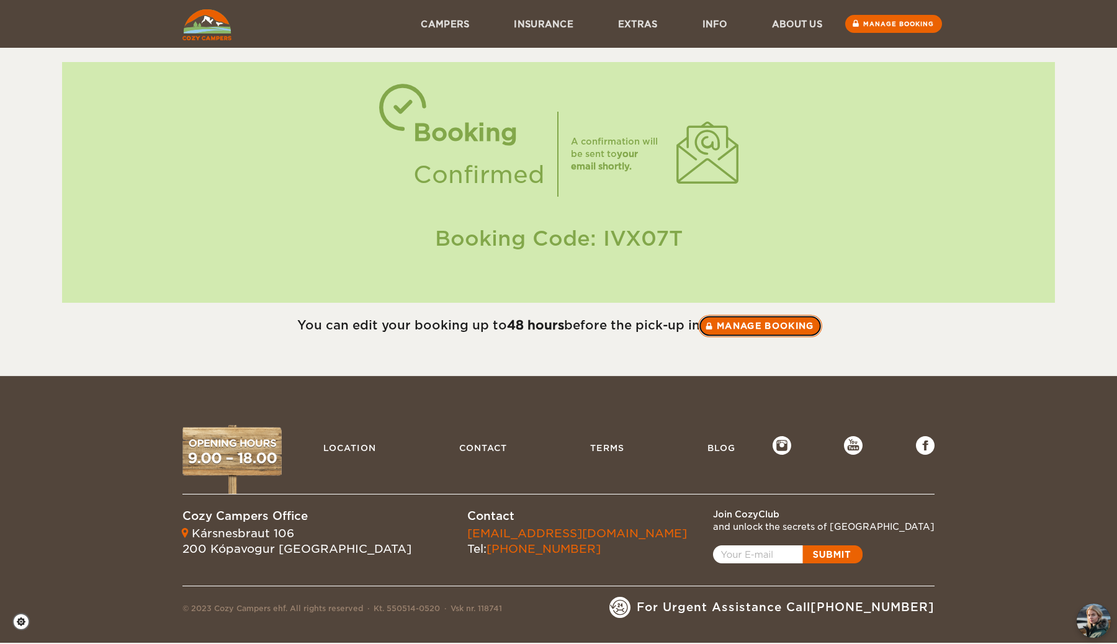
click at [740, 330] on link "Manage booking" at bounding box center [760, 326] width 124 height 22
